Goal: Information Seeking & Learning: Get advice/opinions

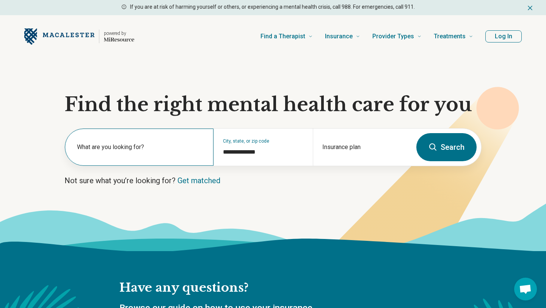
click at [179, 136] on div "What are you looking for?" at bounding box center [139, 146] width 149 height 37
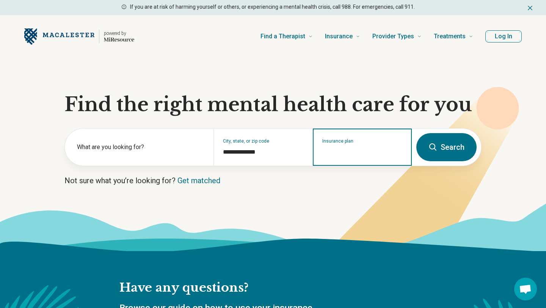
click at [332, 155] on input "Insurance plan" at bounding box center [362, 151] width 80 height 9
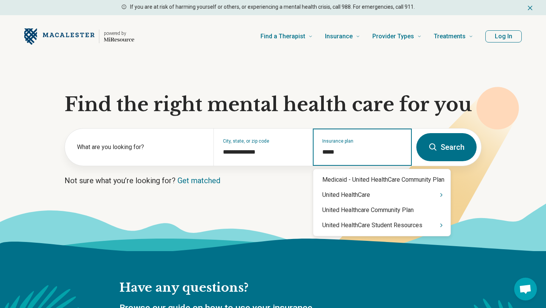
type input "******"
click at [357, 227] on div "United HealthCare Student Resources" at bounding box center [381, 225] width 137 height 15
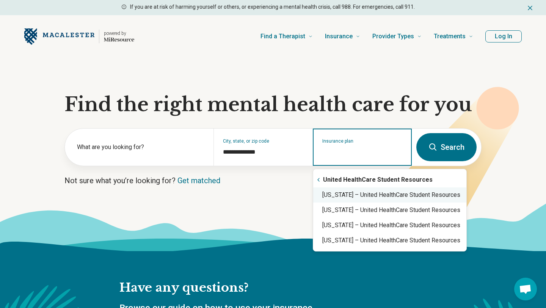
click at [362, 198] on div "Minnesota – United HealthCare Student Resources" at bounding box center [389, 194] width 153 height 15
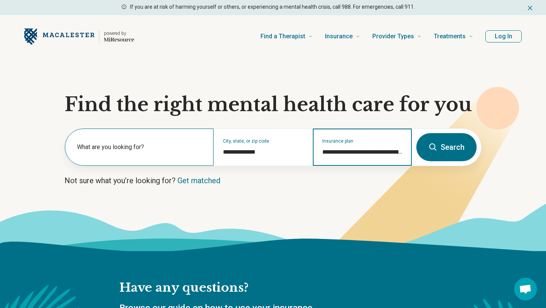
type input "**********"
click at [160, 148] on label "What are you looking for?" at bounding box center [140, 147] width 127 height 9
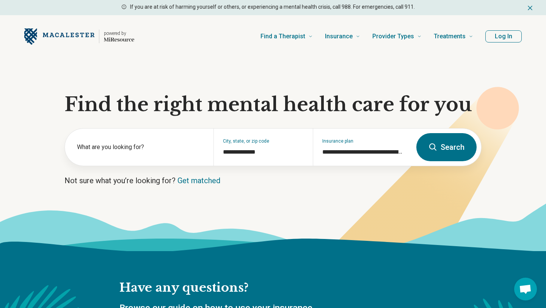
click at [454, 145] on button "Search" at bounding box center [446, 147] width 60 height 28
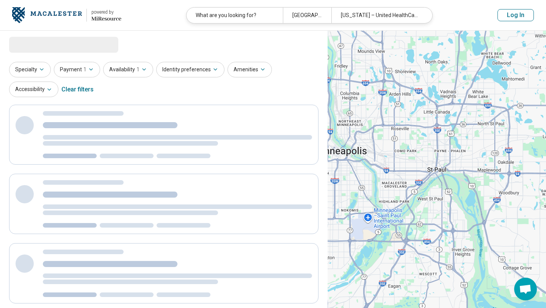
select select "***"
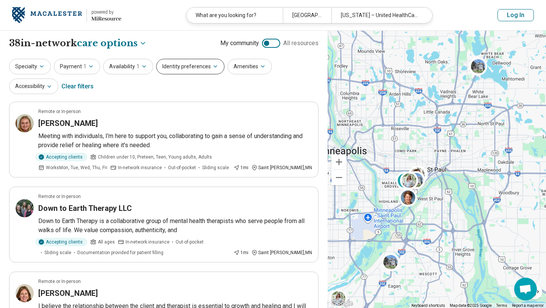
click at [193, 70] on button "Identity preferences" at bounding box center [190, 67] width 68 height 16
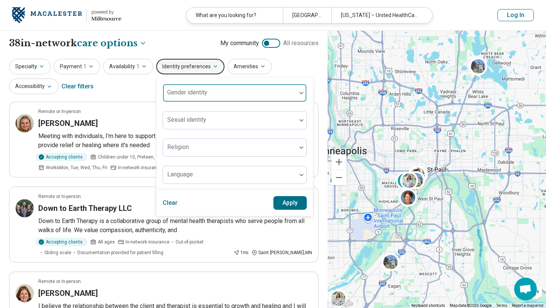
click at [199, 85] on div at bounding box center [229, 93] width 133 height 17
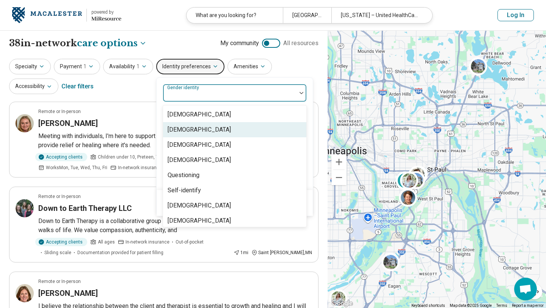
click at [199, 128] on div "Cisgender Woman" at bounding box center [199, 129] width 63 height 9
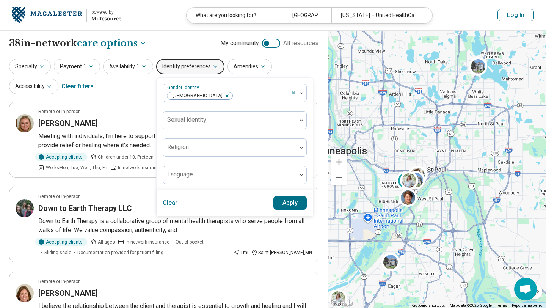
click at [280, 71] on div "Specialty Payment 1 Availability 1 Identity preferences Gender identity Cisgend…" at bounding box center [163, 77] width 309 height 37
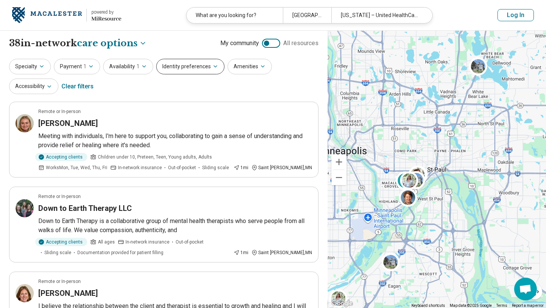
click at [190, 68] on button "Identity preferences" at bounding box center [190, 67] width 68 height 16
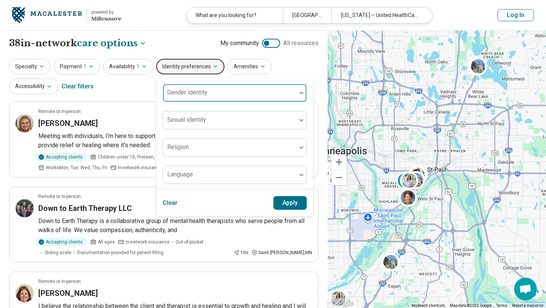
click at [191, 91] on div "Gender identity" at bounding box center [235, 93] width 144 height 18
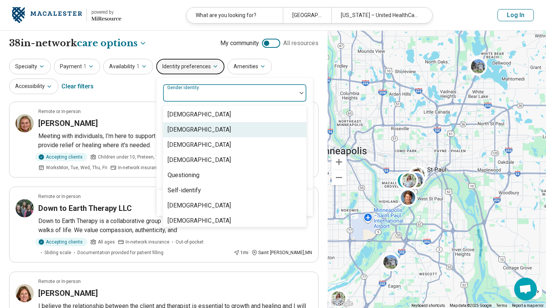
click at [190, 127] on div "Cisgender Woman" at bounding box center [199, 129] width 63 height 9
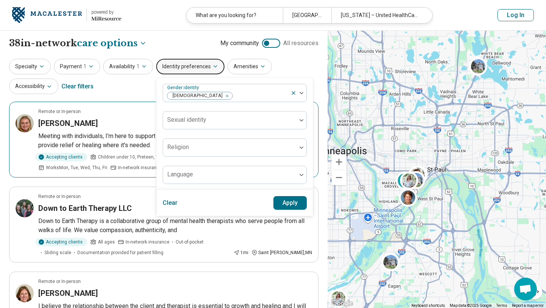
click at [146, 132] on p "Meeting with individuals, I'm here to support you, collaborating to gain a sens…" at bounding box center [175, 141] width 274 height 18
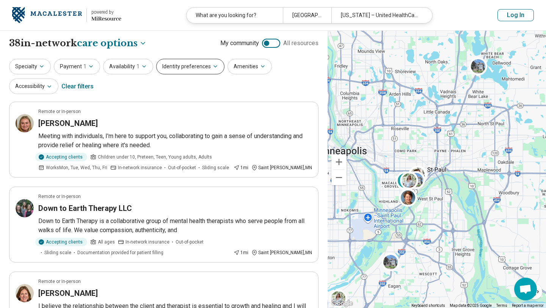
click at [199, 60] on button "Identity preferences" at bounding box center [190, 67] width 68 height 16
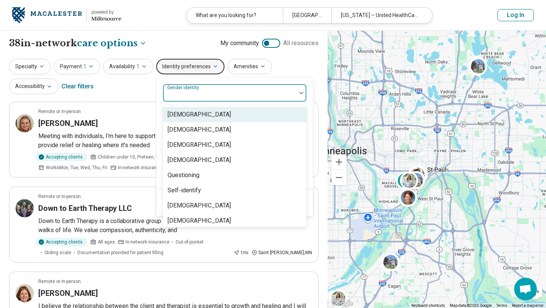
click at [196, 90] on div "Gender identity" at bounding box center [235, 93] width 144 height 18
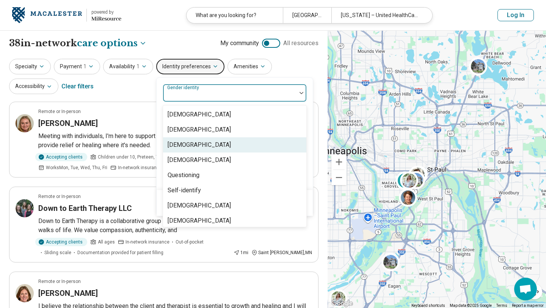
scroll to position [3, 0]
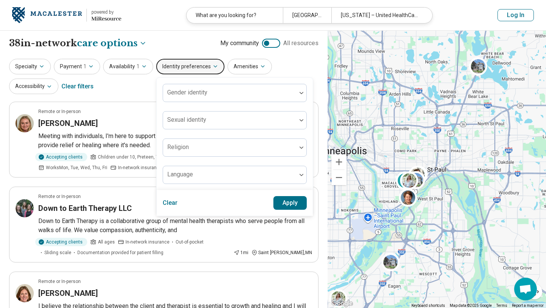
click at [146, 90] on div "Specialty Payment 1 Availability 1 Identity preferences Gender identity Sexual …" at bounding box center [163, 77] width 309 height 37
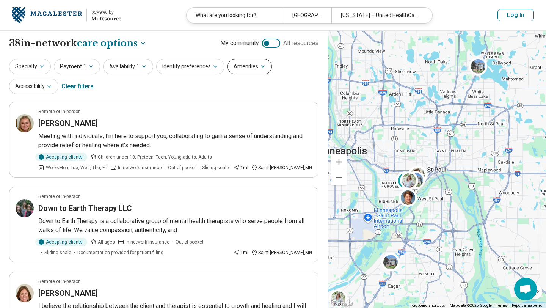
click at [227, 70] on button "Amenities" at bounding box center [249, 67] width 44 height 16
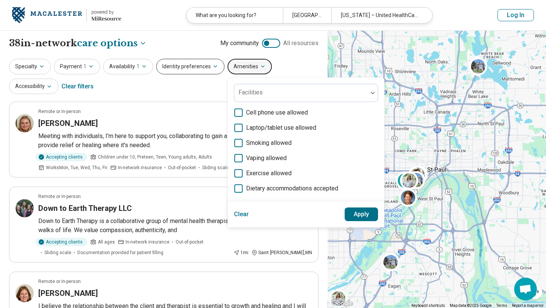
click at [203, 71] on button "Identity preferences" at bounding box center [190, 67] width 68 height 16
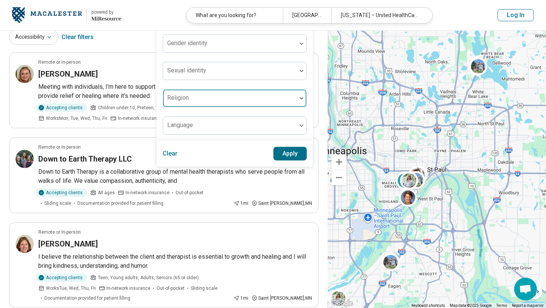
scroll to position [0, 0]
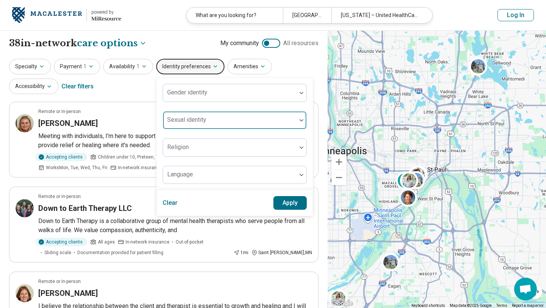
click at [212, 123] on div at bounding box center [229, 123] width 127 height 11
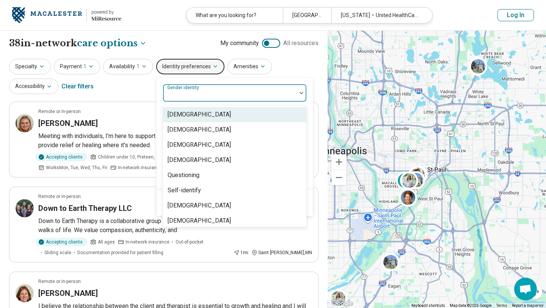
click at [212, 98] on div at bounding box center [229, 96] width 127 height 11
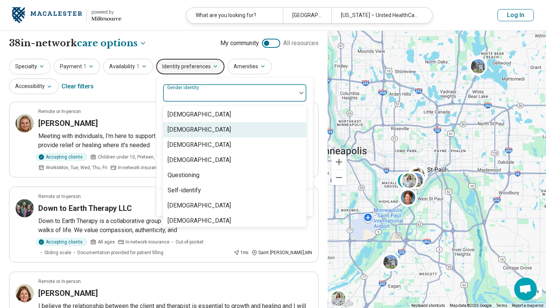
click at [209, 129] on div "Cisgender Woman" at bounding box center [199, 129] width 63 height 9
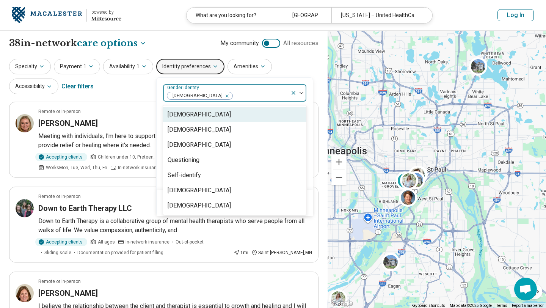
click at [270, 94] on div at bounding box center [260, 96] width 54 height 11
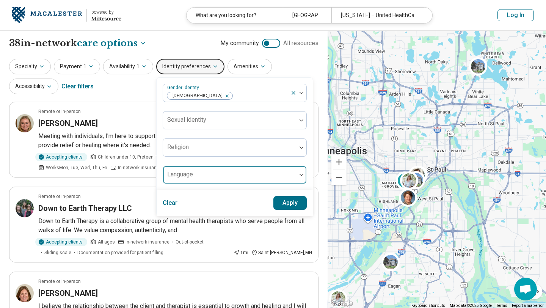
click at [283, 174] on div at bounding box center [229, 177] width 127 height 11
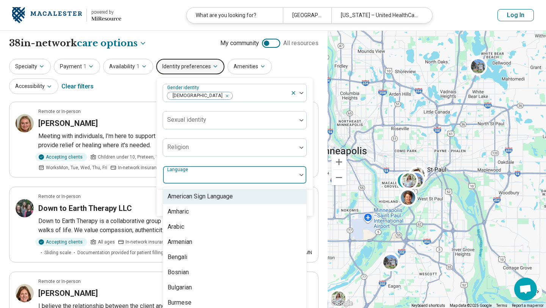
scroll to position [4, 0]
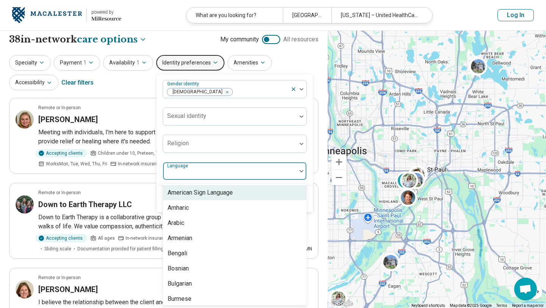
click at [282, 173] on div at bounding box center [229, 174] width 127 height 11
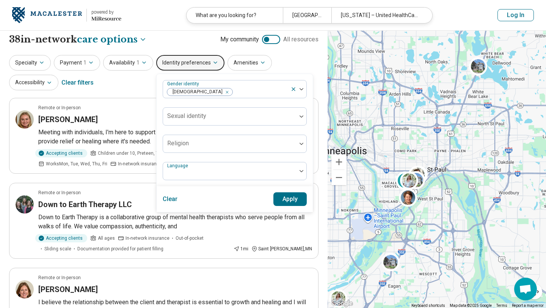
click at [285, 194] on button "Apply" at bounding box center [290, 199] width 34 height 14
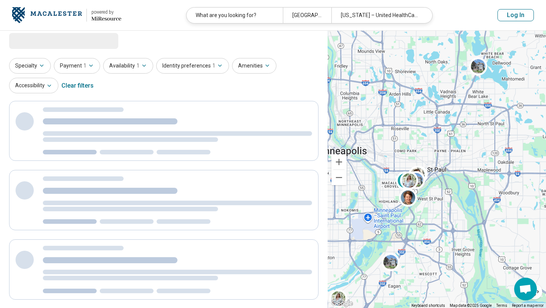
scroll to position [0, 0]
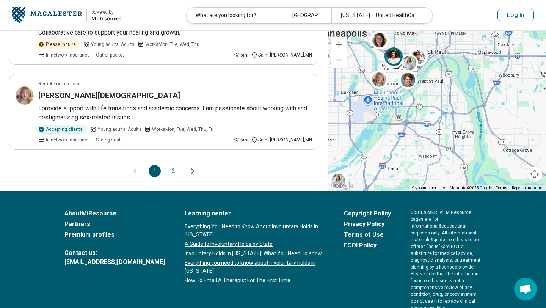
scroll to position [835, 0]
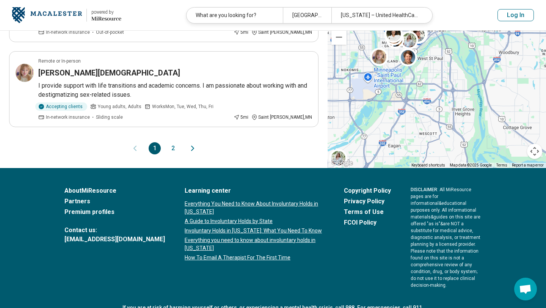
click at [165, 142] on div "1 2" at bounding box center [164, 148] width 30 height 12
click at [172, 142] on button "2" at bounding box center [173, 148] width 12 height 12
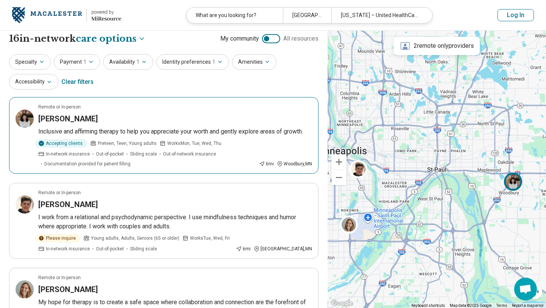
scroll to position [2, 0]
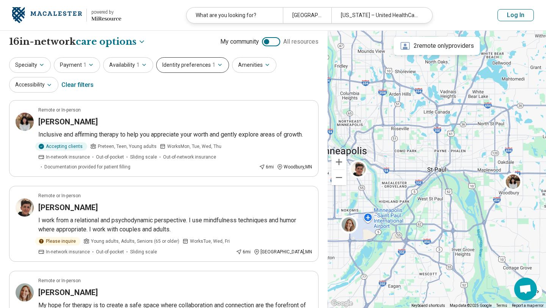
click at [177, 61] on button "Identity preferences 1" at bounding box center [192, 65] width 73 height 16
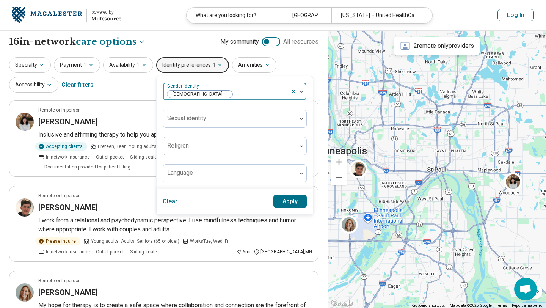
click at [222, 94] on icon "Remove [object Object]" at bounding box center [224, 94] width 5 height 5
click at [286, 202] on button "Apply" at bounding box center [290, 201] width 34 height 14
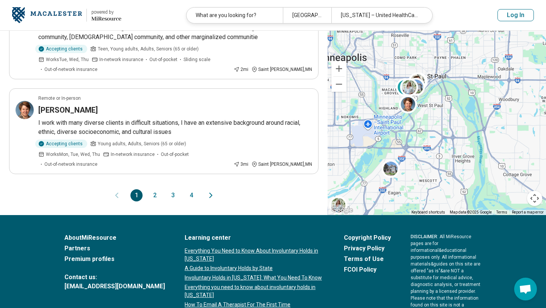
scroll to position [834, 0]
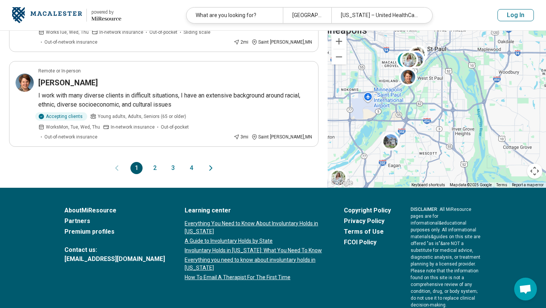
click at [154, 162] on button "2" at bounding box center [155, 168] width 12 height 12
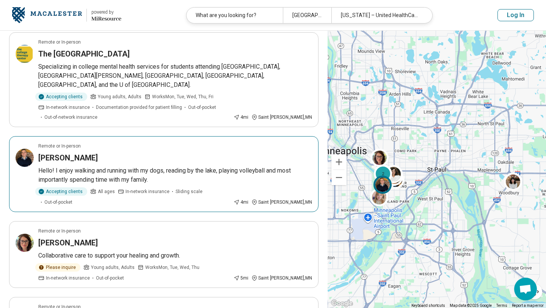
scroll to position [523, 0]
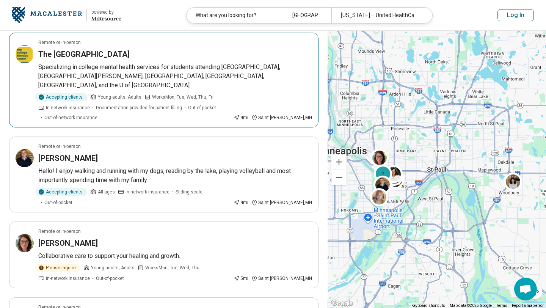
click at [146, 50] on article "Remote or In-person The College Therapy Center Specializing in college mental h…" at bounding box center [163, 80] width 309 height 95
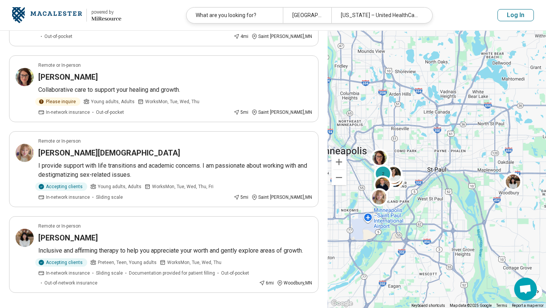
scroll to position [696, 0]
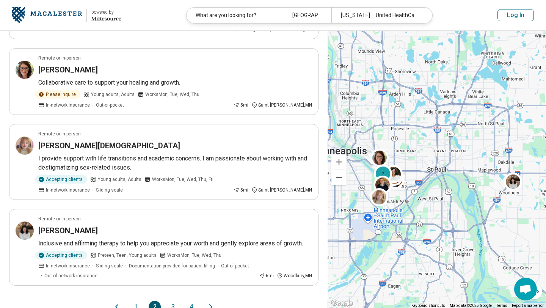
click at [172, 301] on button "3" at bounding box center [173, 307] width 12 height 12
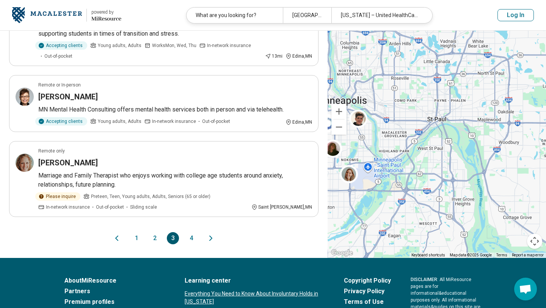
scroll to position [717, 0]
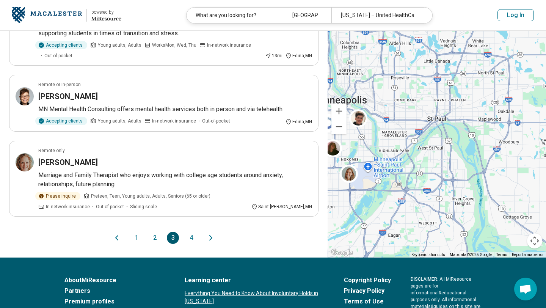
click at [189, 232] on button "4" at bounding box center [191, 238] width 12 height 12
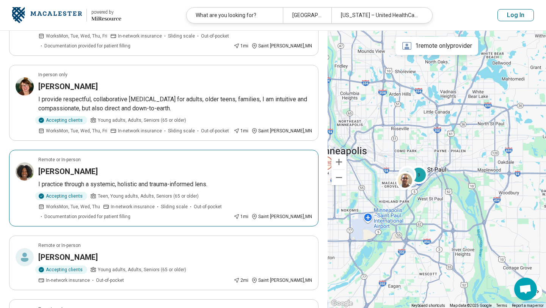
scroll to position [263, 0]
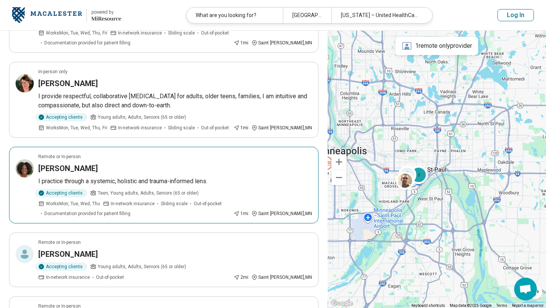
click at [179, 170] on div "Asha Williams" at bounding box center [175, 168] width 274 height 11
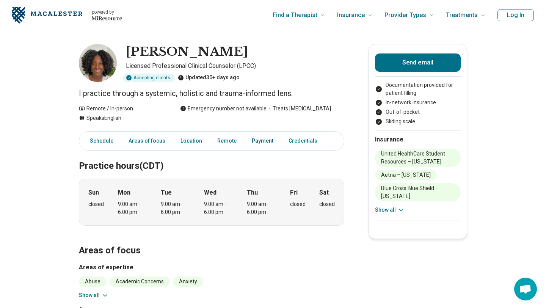
click at [257, 143] on link "Payment" at bounding box center [262, 141] width 31 height 16
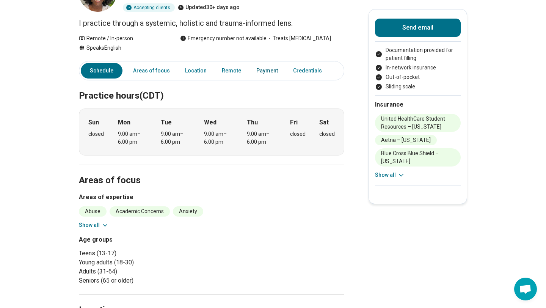
scroll to position [73, 0]
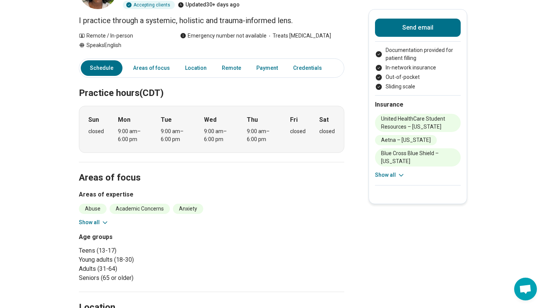
click at [99, 219] on button "Show all" at bounding box center [94, 222] width 30 height 8
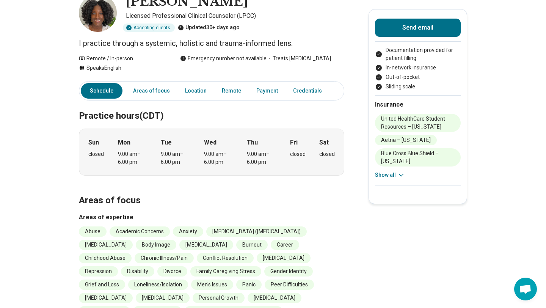
scroll to position [53, 0]
